Goal: Check status

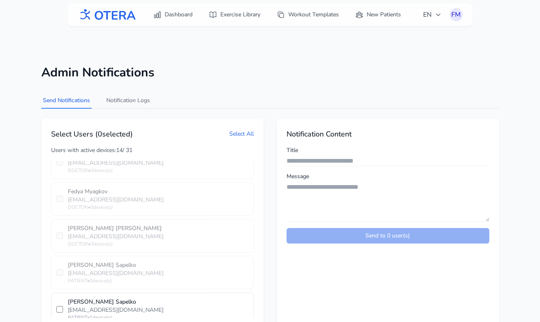
scroll to position [26, 0]
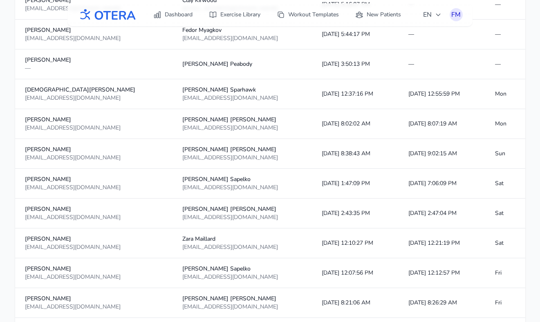
scroll to position [301, 0]
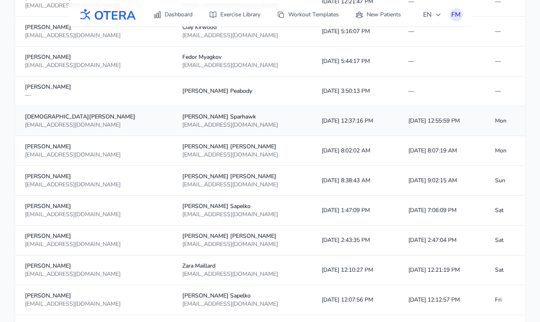
drag, startPoint x: 330, startPoint y: 120, endPoint x: 307, endPoint y: 120, distance: 23.3
click at [312, 120] on td "[DATE] 12:37:16 PM" at bounding box center [355, 121] width 87 height 30
drag, startPoint x: 293, startPoint y: 120, endPoint x: 329, endPoint y: 121, distance: 36.8
click at [329, 121] on td "[DATE] 12:37:16 PM" at bounding box center [355, 121] width 87 height 30
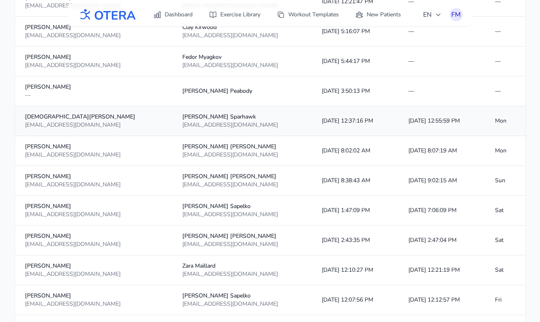
click at [329, 121] on td "[DATE] 12:37:16 PM" at bounding box center [355, 121] width 87 height 30
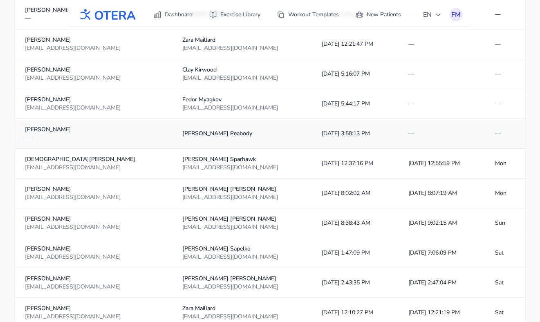
scroll to position [255, 0]
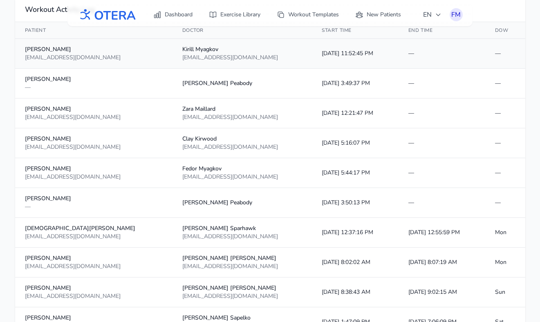
scroll to position [150, 0]
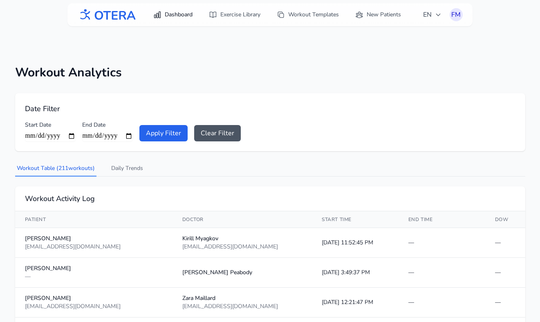
scroll to position [26, 0]
